Goal: Task Accomplishment & Management: Manage account settings

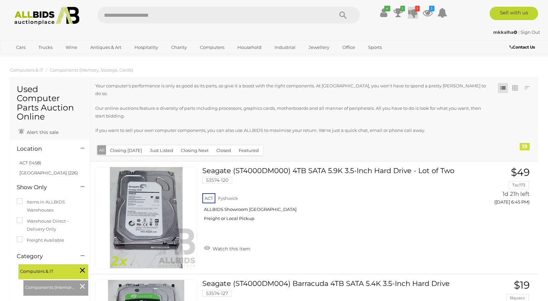
click at [416, 10] on icon "1" at bounding box center [417, 9] width 5 height 6
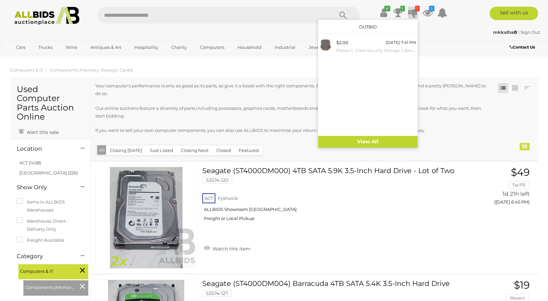
click at [416, 10] on icon "1" at bounding box center [417, 9] width 5 height 6
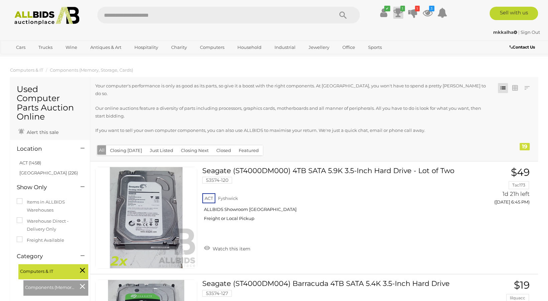
click at [398, 11] on icon at bounding box center [397, 13] width 9 height 12
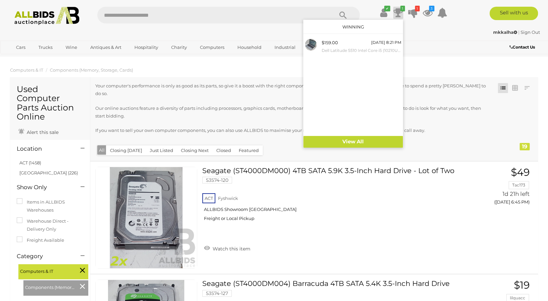
click at [398, 11] on icon at bounding box center [397, 13] width 9 height 12
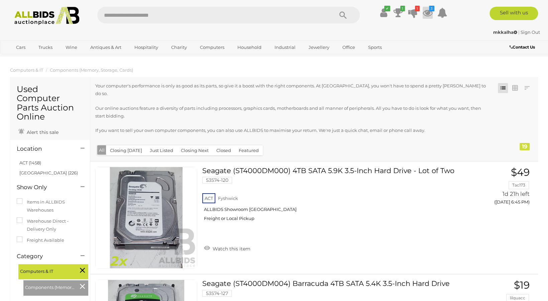
click at [424, 13] on icon at bounding box center [428, 13] width 10 height 12
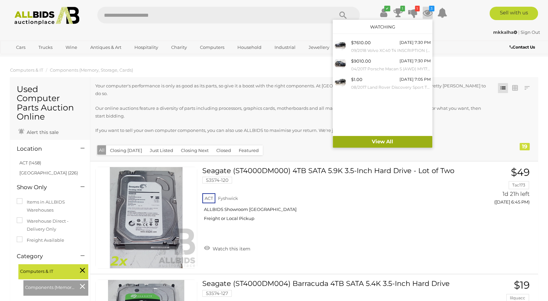
click at [366, 141] on link "View All" at bounding box center [383, 142] width 100 height 12
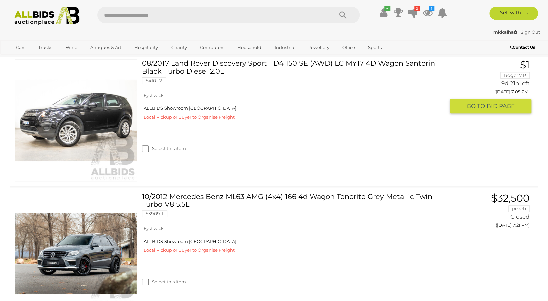
scroll to position [435, 0]
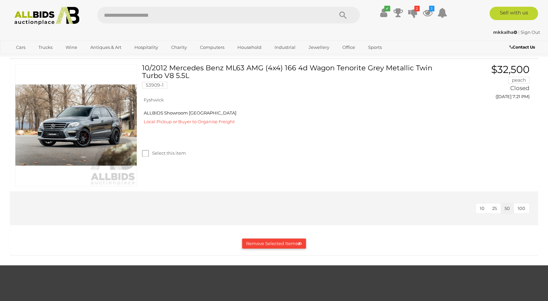
click at [277, 242] on button "Remove Selected Items" at bounding box center [274, 243] width 64 height 10
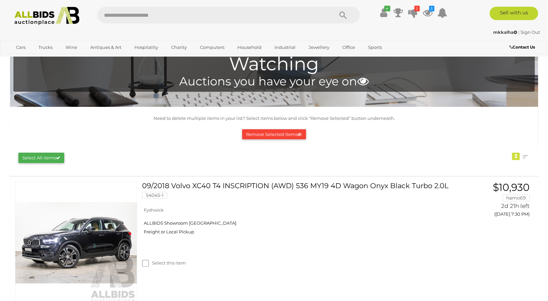
scroll to position [0, 0]
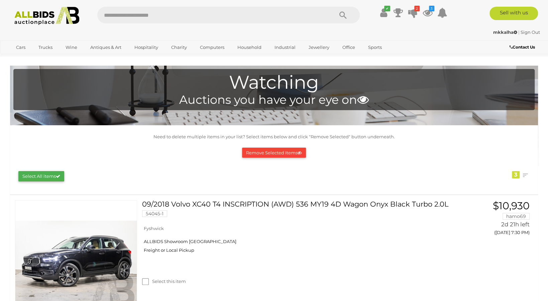
click at [3, 52] on div "Cars Closing on Weekdays View All Cars Auctions" at bounding box center [274, 46] width 548 height 13
